Goal: Task Accomplishment & Management: Manage account settings

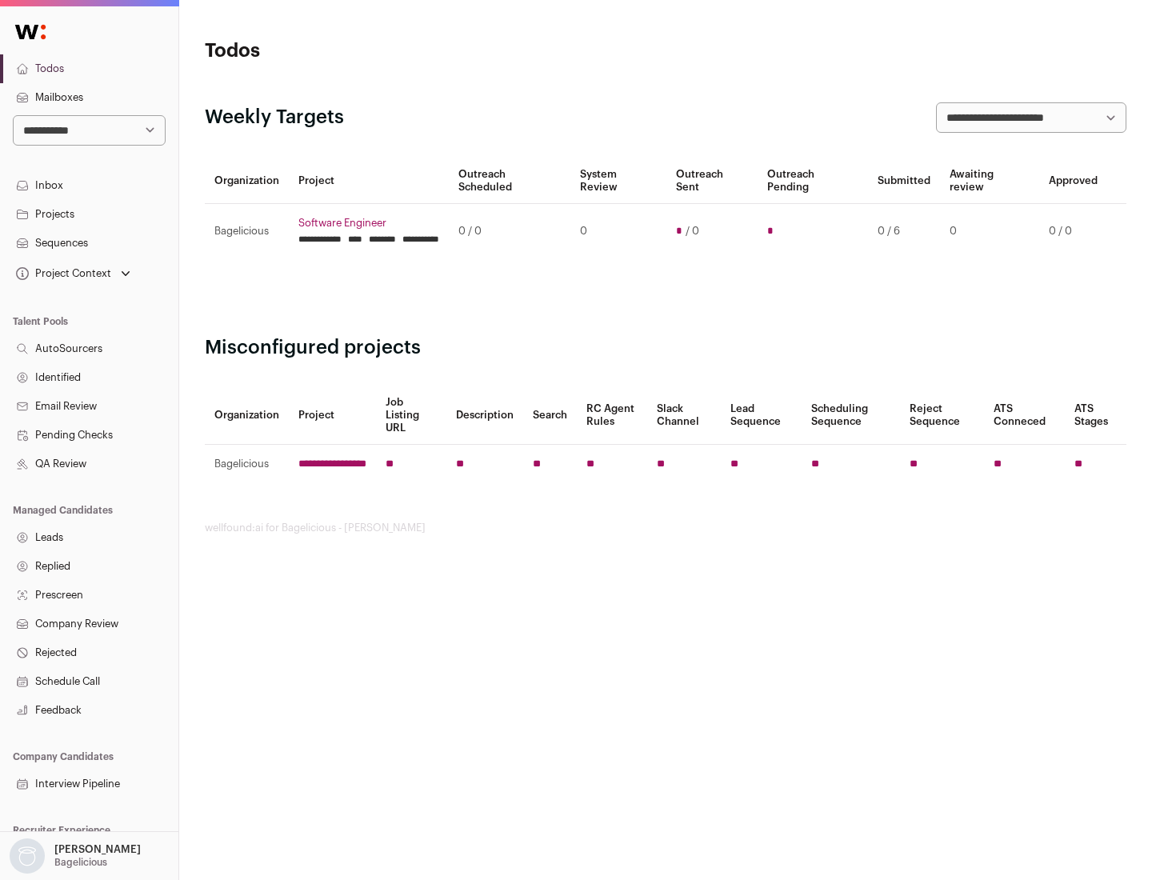
click at [89, 214] on link "Projects" at bounding box center [89, 214] width 178 height 29
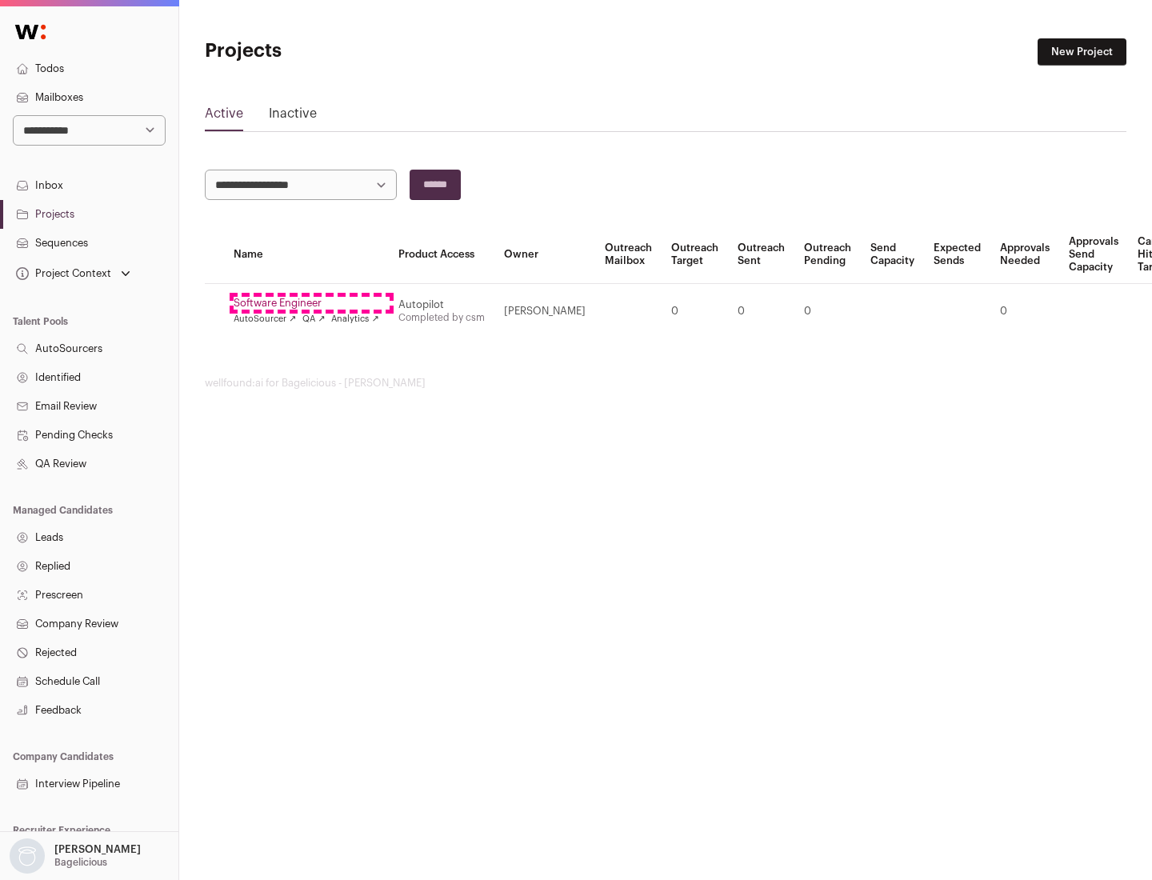
click at [311, 303] on link "Software Engineer" at bounding box center [307, 303] width 146 height 13
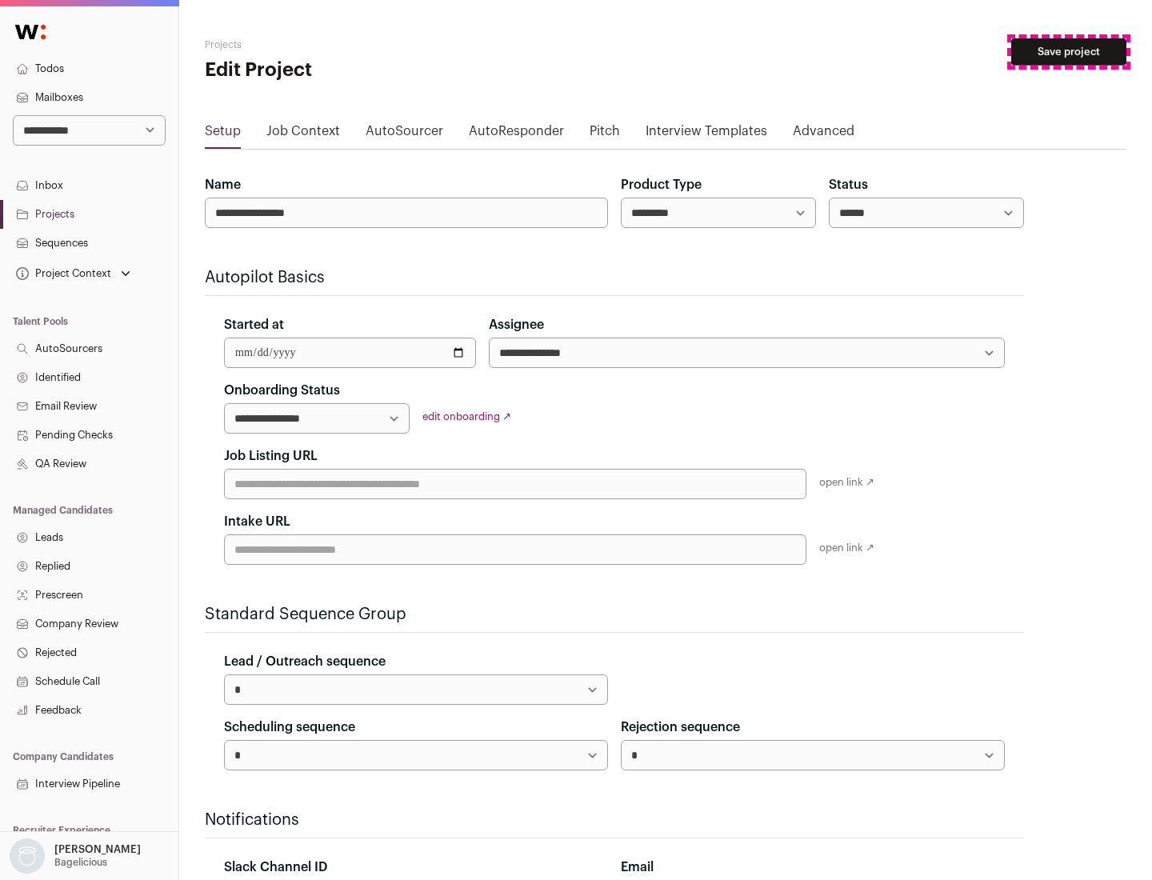
click at [1069, 52] on button "Save project" at bounding box center [1068, 51] width 115 height 27
